Goal: Transaction & Acquisition: Purchase product/service

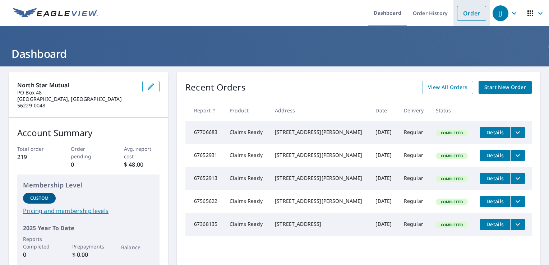
click at [467, 11] on link "Order" at bounding box center [471, 13] width 29 height 15
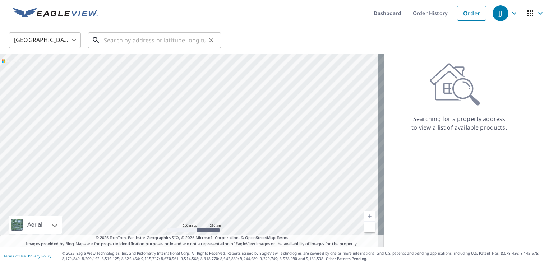
click at [140, 40] on input "text" at bounding box center [155, 40] width 102 height 20
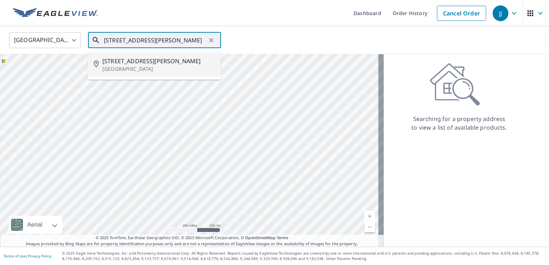
click at [146, 67] on p "[GEOGRAPHIC_DATA]" at bounding box center [158, 68] width 113 height 7
type input "[STREET_ADDRESS]"
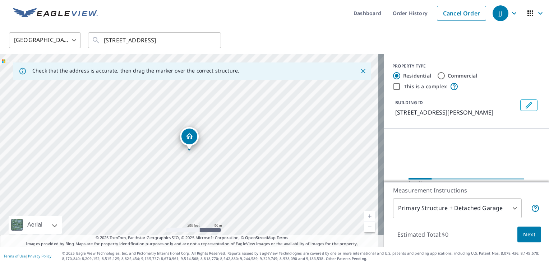
click at [359, 70] on icon "Close" at bounding box center [362, 70] width 7 height 7
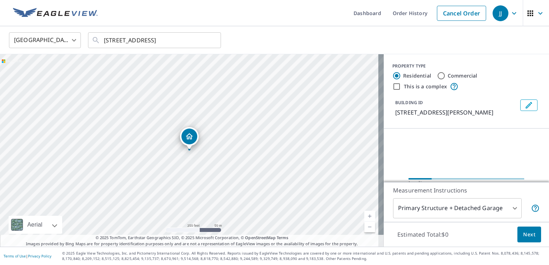
click at [365, 214] on link "Current Level 17, Zoom In" at bounding box center [369, 216] width 11 height 11
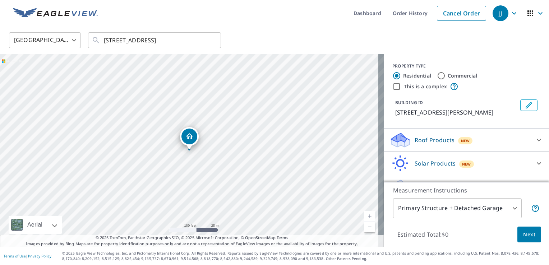
click at [365, 214] on link "Current Level 18, Zoom In" at bounding box center [369, 216] width 11 height 11
click at [365, 214] on link "Current Level 19, Zoom In" at bounding box center [369, 216] width 11 height 11
drag, startPoint x: 188, startPoint y: 147, endPoint x: 197, endPoint y: 146, distance: 8.7
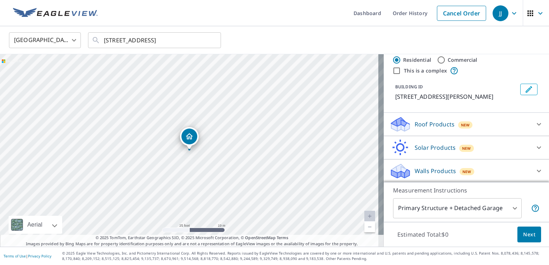
click at [426, 169] on p "Walls Products" at bounding box center [434, 171] width 41 height 9
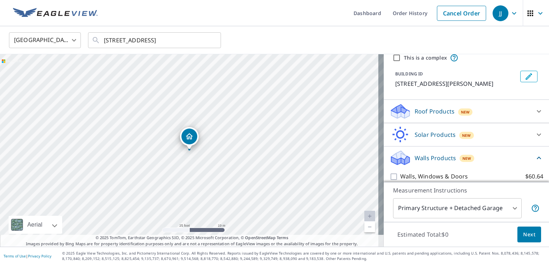
scroll to position [36, 0]
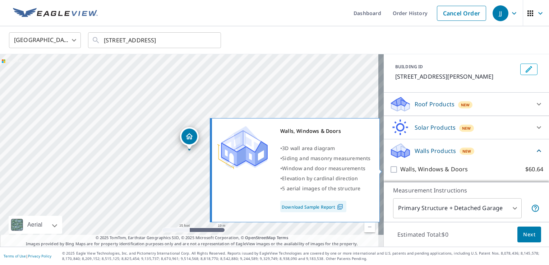
click at [383, 168] on div "Walls, Windows & Doors • 3D wall area diagram • Siding and masonry measurements…" at bounding box center [298, 170] width 174 height 108
click at [389, 168] on input "Walls, Windows & Doors $60.64" at bounding box center [394, 169] width 11 height 9
checkbox input "true"
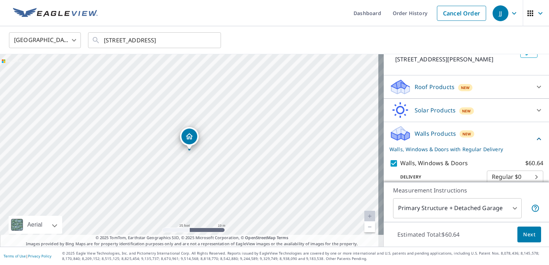
scroll to position [63, 0]
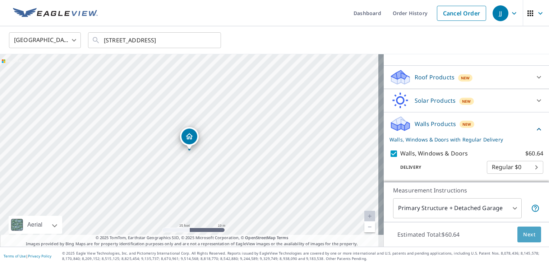
click at [524, 232] on span "Next" at bounding box center [529, 234] width 12 height 9
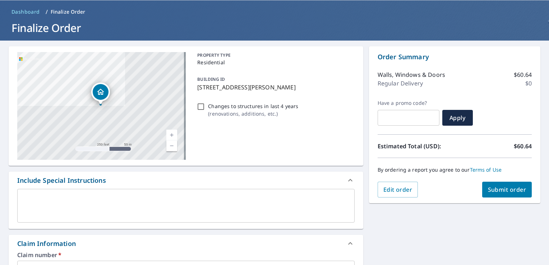
scroll to position [144, 0]
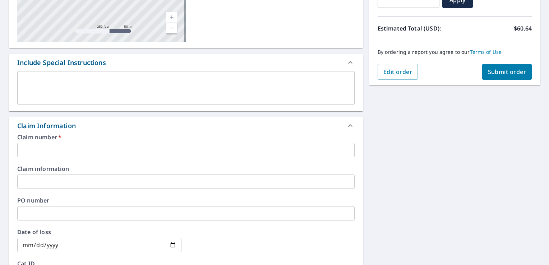
click at [75, 149] on input "text" at bounding box center [185, 150] width 337 height 14
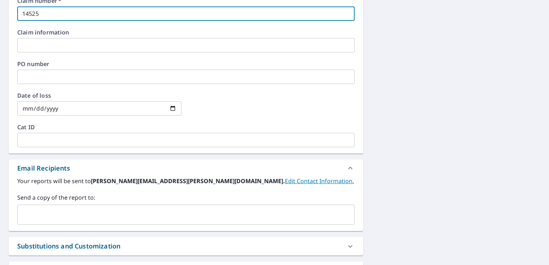
scroll to position [122, 0]
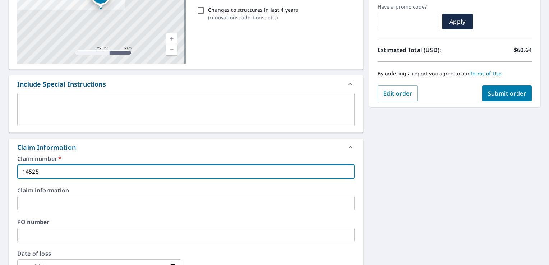
type input "14525"
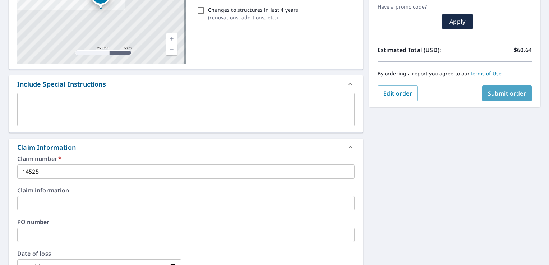
click at [505, 94] on span "Submit order" at bounding box center [506, 93] width 38 height 8
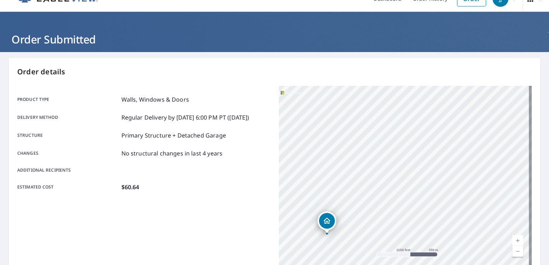
scroll to position [13, 0]
